Goal: Transaction & Acquisition: Purchase product/service

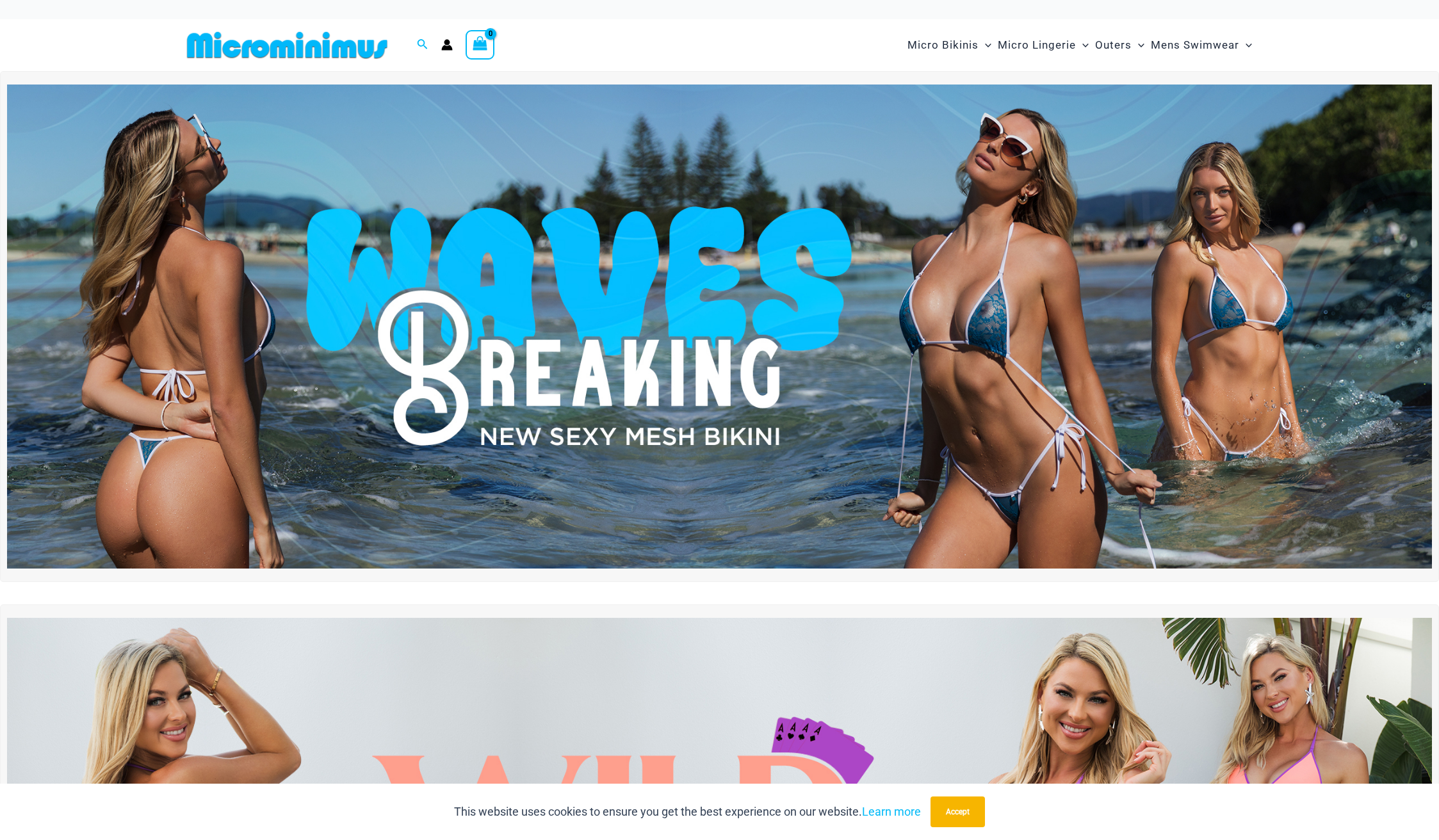
click at [781, 327] on img at bounding box center [720, 326] width 1424 height 484
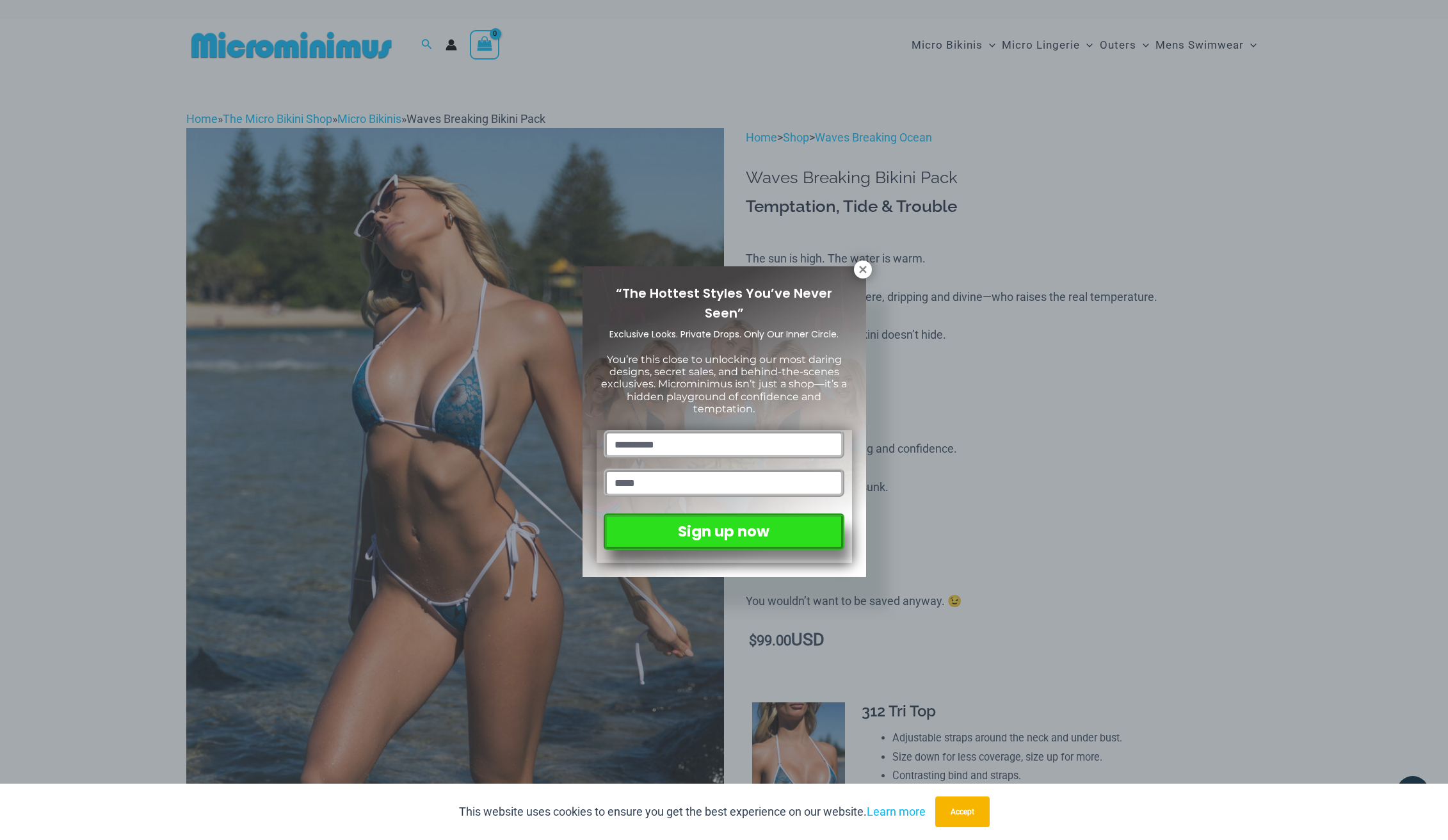
drag, startPoint x: 863, startPoint y: 269, endPoint x: 890, endPoint y: 266, distance: 27.2
click at [863, 269] on icon at bounding box center [863, 269] width 7 height 7
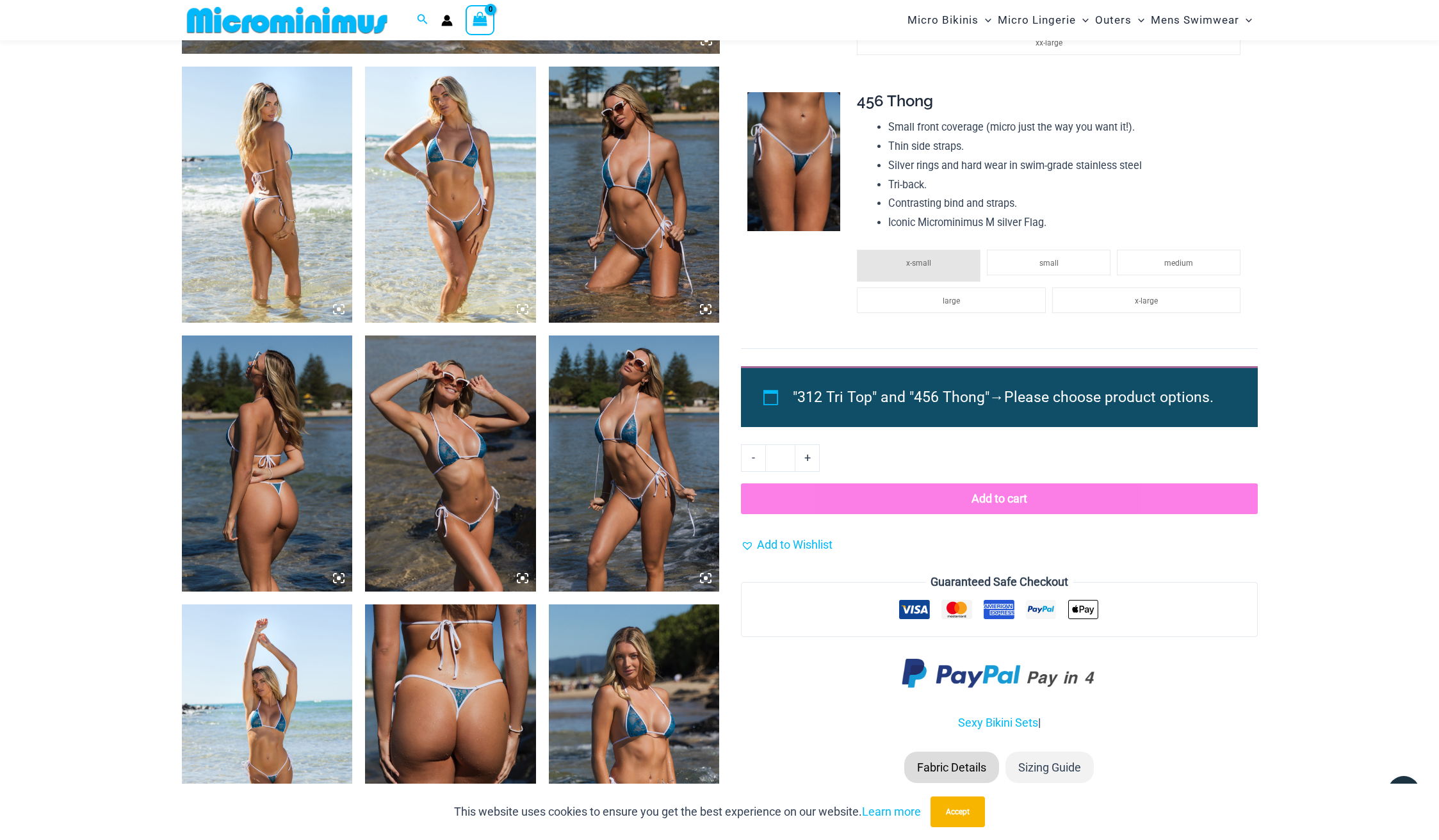
scroll to position [906, 0]
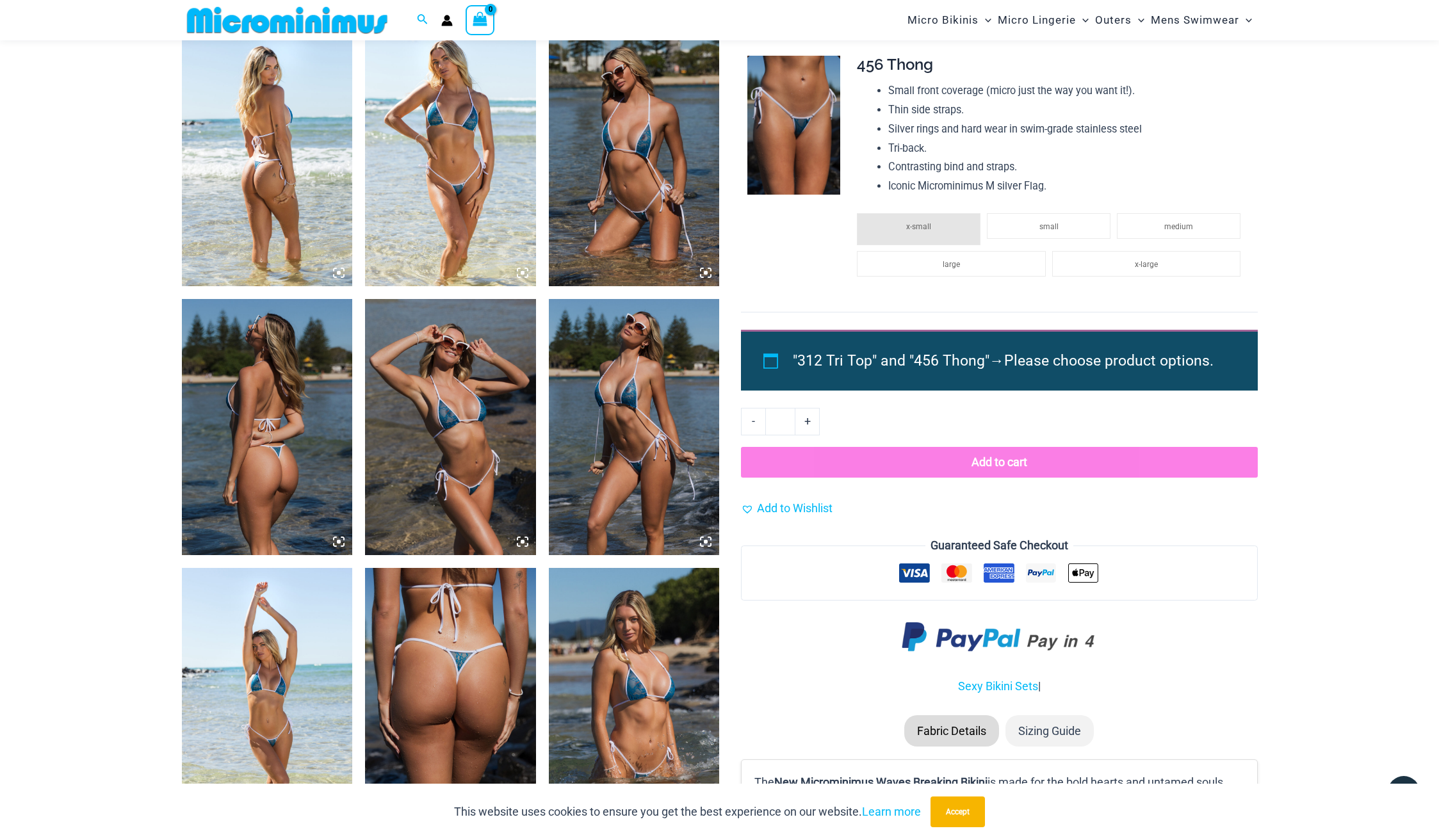
click at [313, 112] on img at bounding box center [267, 158] width 171 height 256
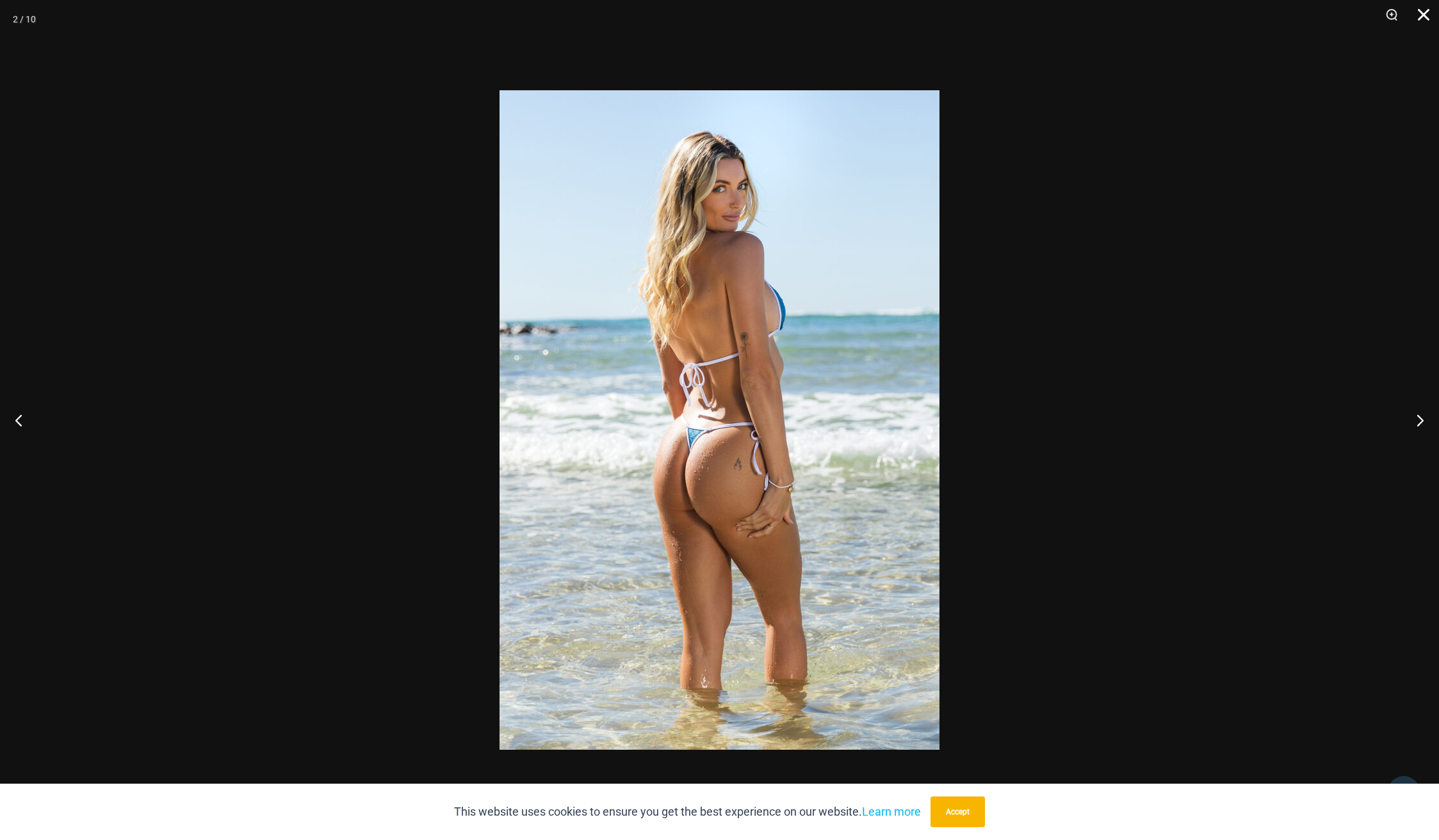
click at [1421, 12] on button "Close" at bounding box center [1419, 19] width 32 height 38
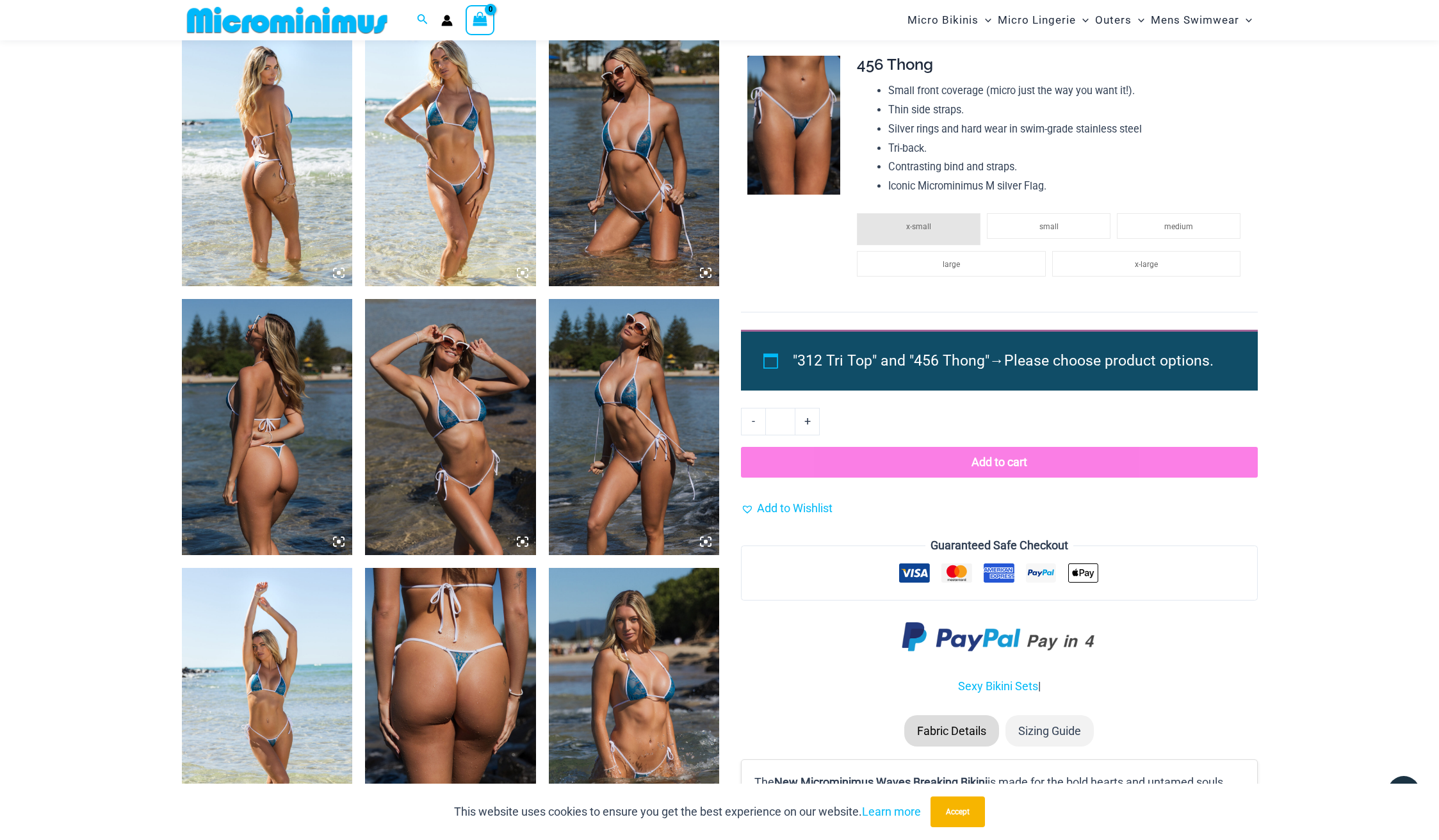
click at [269, 131] on img at bounding box center [267, 158] width 171 height 256
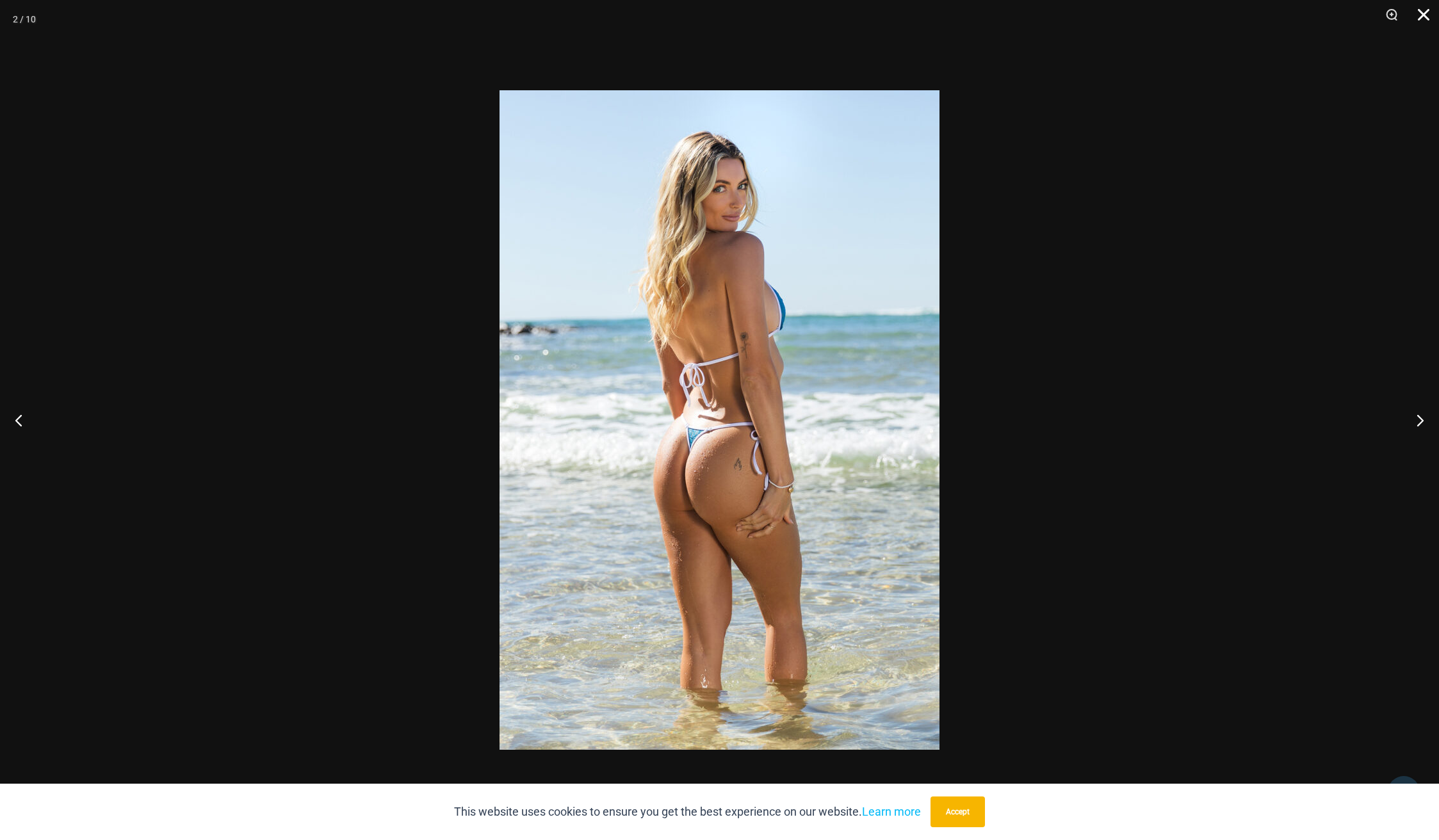
click at [1419, 10] on button "Close" at bounding box center [1419, 19] width 32 height 38
